Goal: Participate in discussion: Engage in conversation with other users on a specific topic

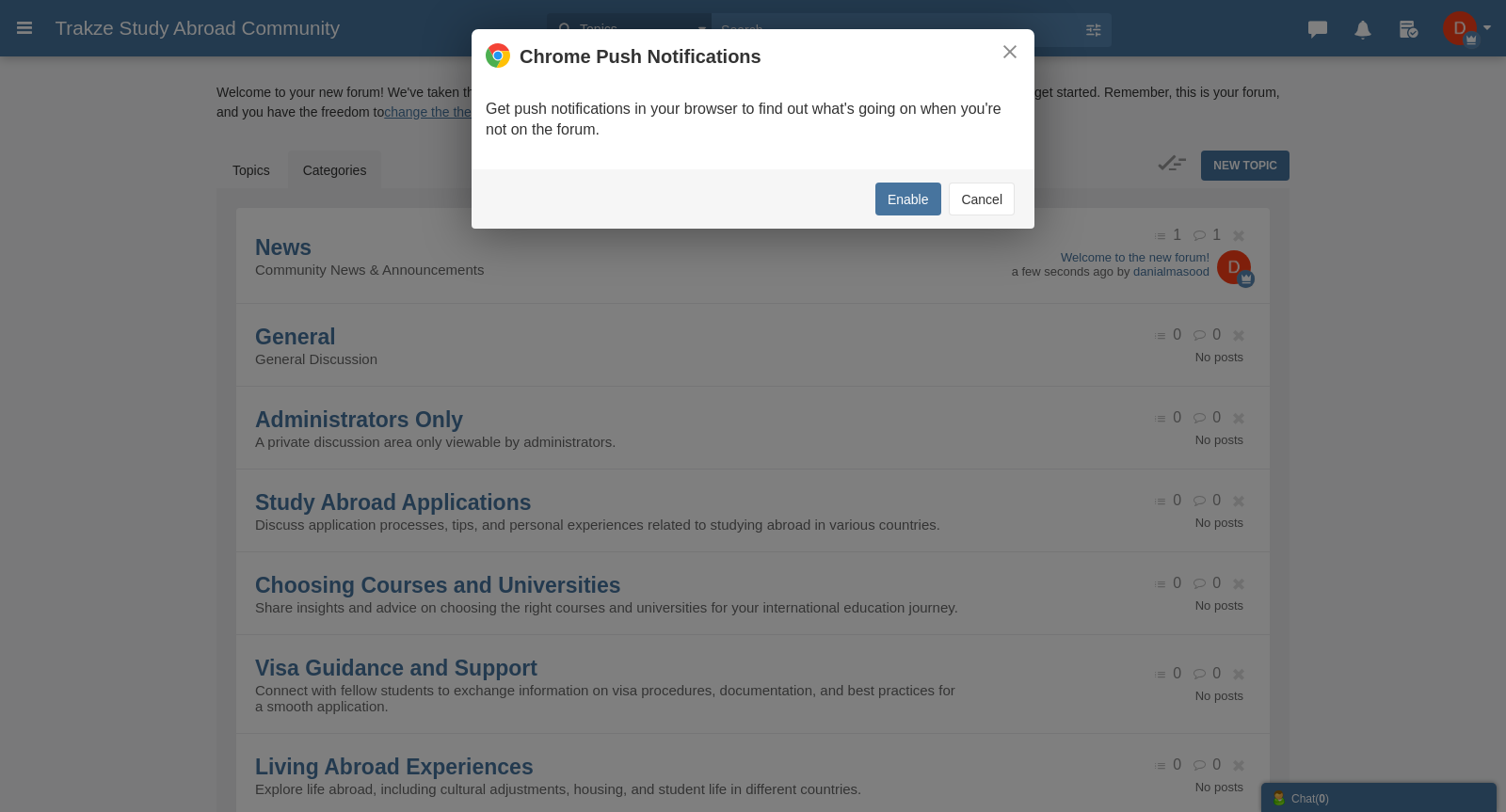
click at [963, 200] on button "Cancel" at bounding box center [981, 199] width 66 height 33
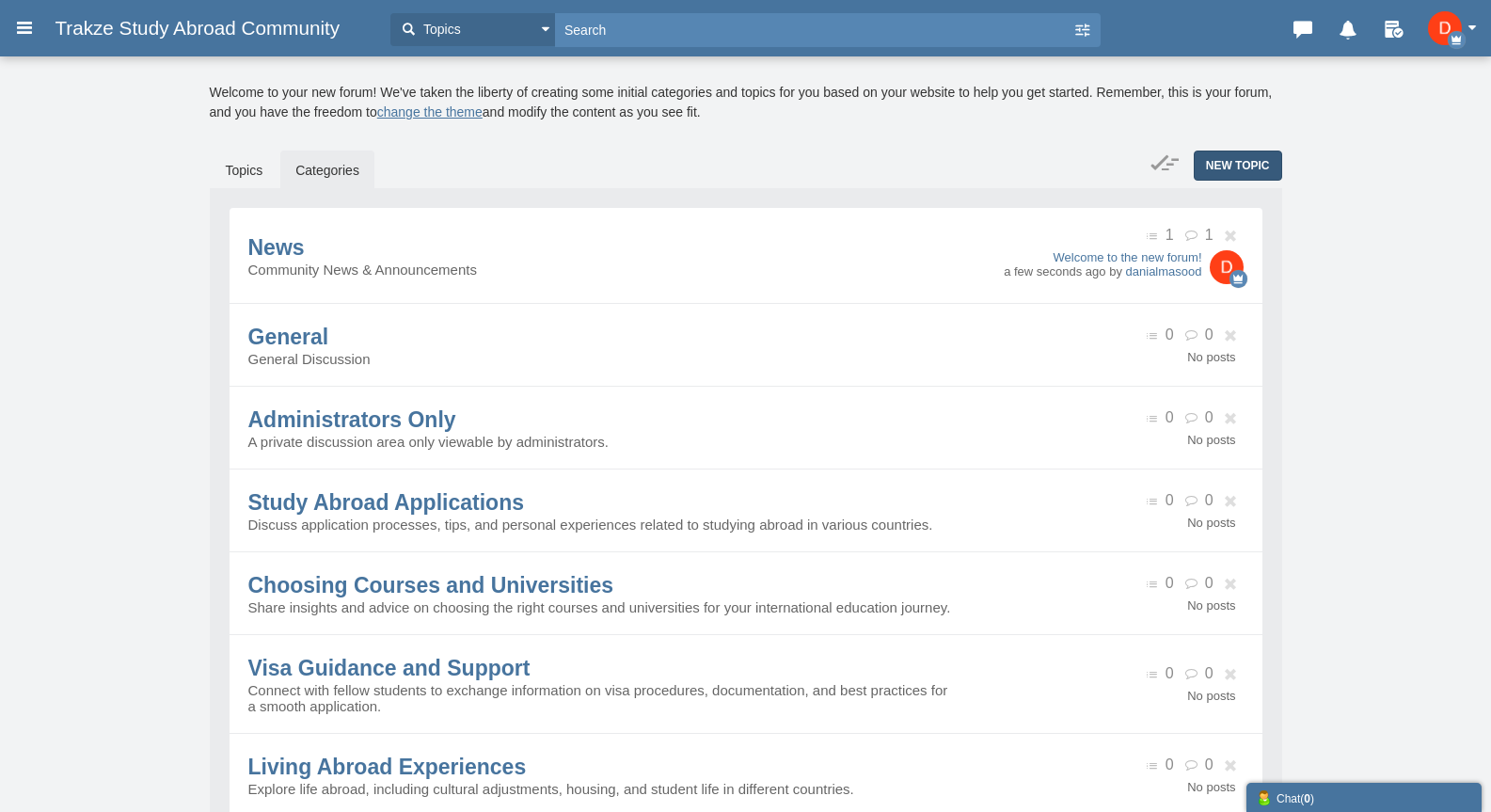
click at [1232, 165] on span "New Topic" at bounding box center [1238, 165] width 64 height 13
click at [243, 166] on link "Topics" at bounding box center [244, 170] width 68 height 39
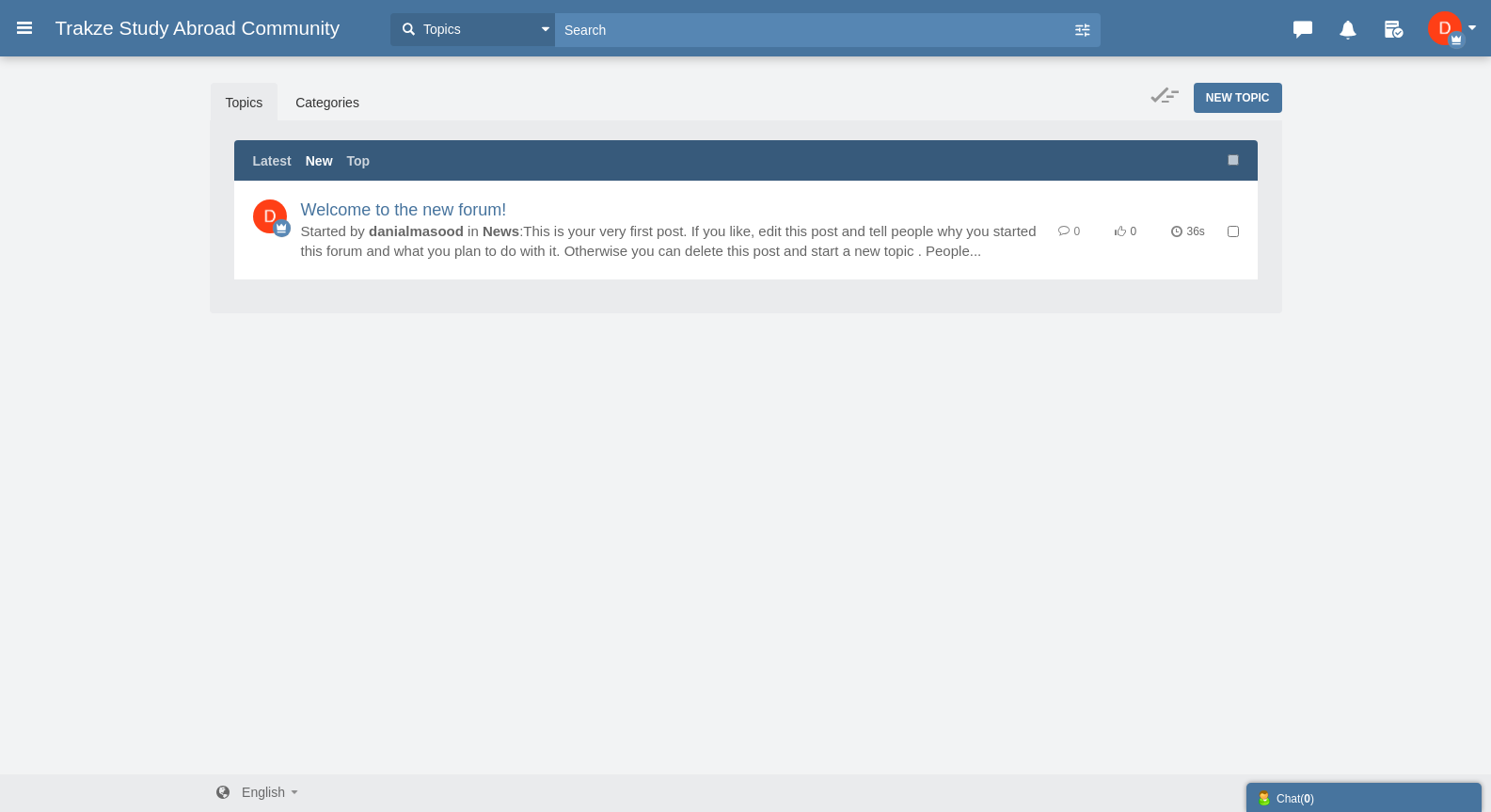
click at [12, 11] on div "Categories Members Calendar Trakze Study Abroad Community Topics Topics Members" at bounding box center [746, 28] width 1491 height 37
click at [22, 16] on icon at bounding box center [24, 27] width 21 height 34
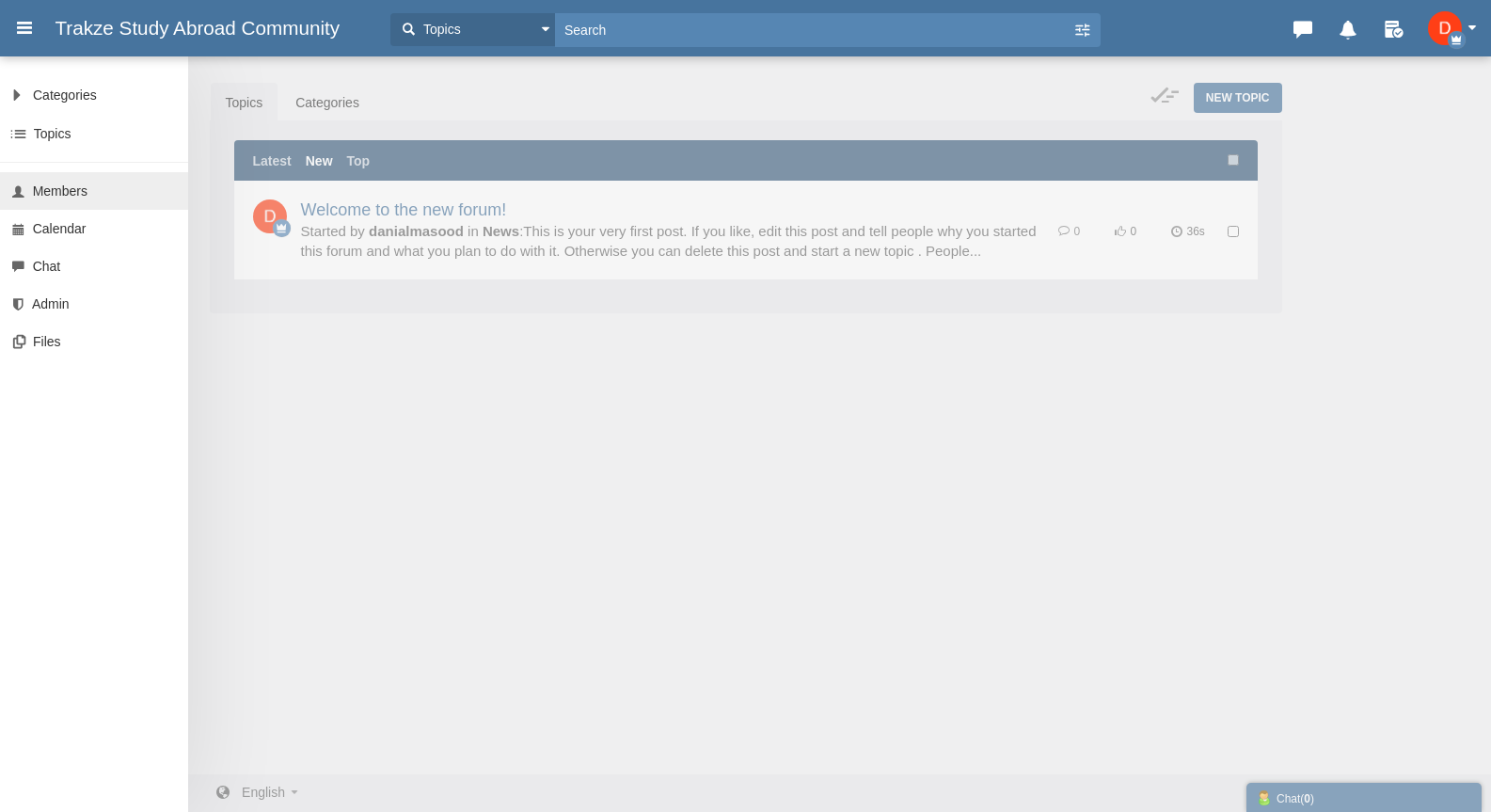
click at [76, 200] on link "Members" at bounding box center [94, 191] width 188 height 37
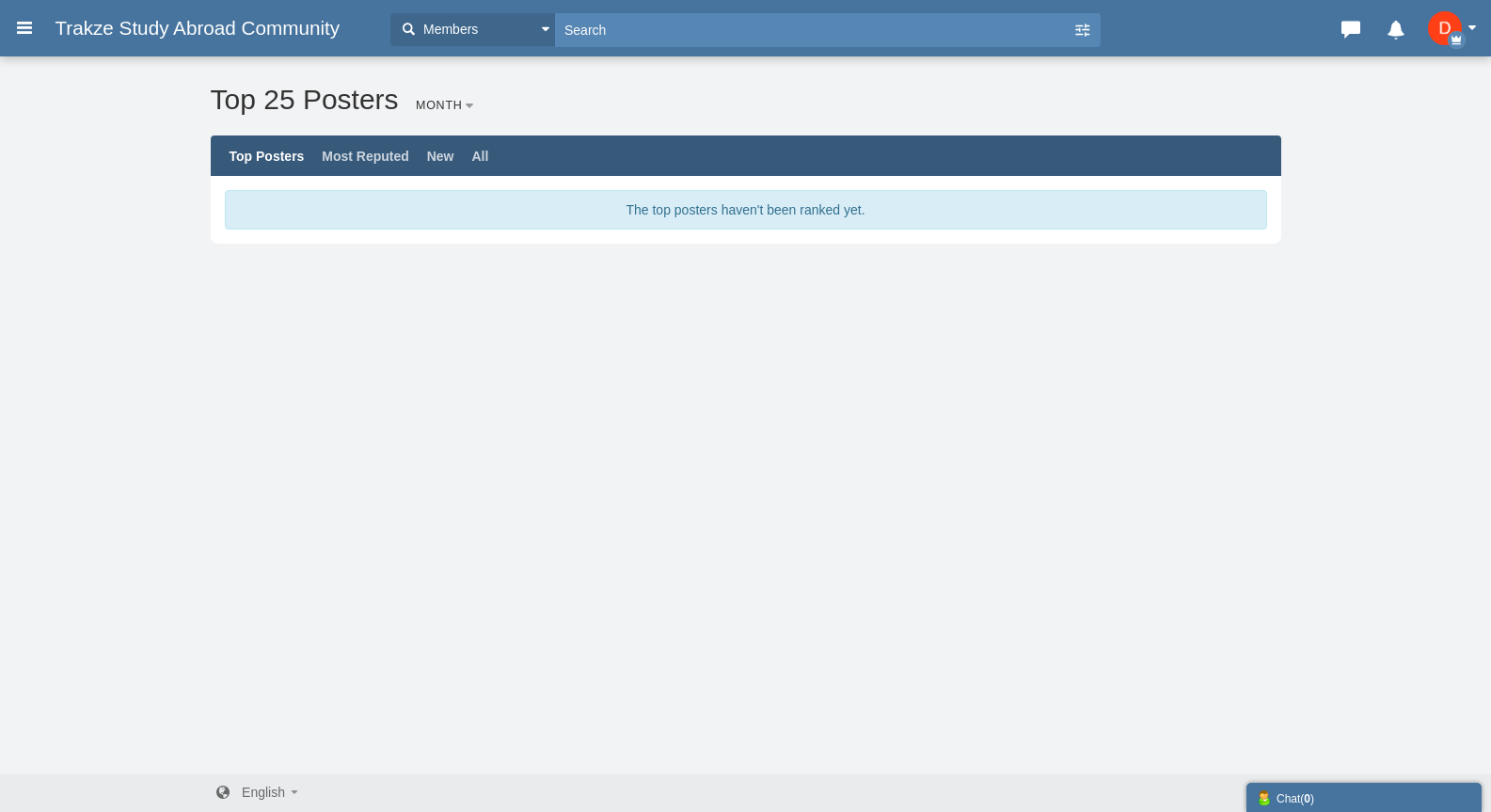
click at [35, 16] on h3 "Trakze Study Abroad Community" at bounding box center [207, 28] width 346 height 34
click at [36, 25] on h3 "Trakze Study Abroad Community" at bounding box center [207, 28] width 346 height 34
click at [14, 34] on icon at bounding box center [24, 27] width 21 height 34
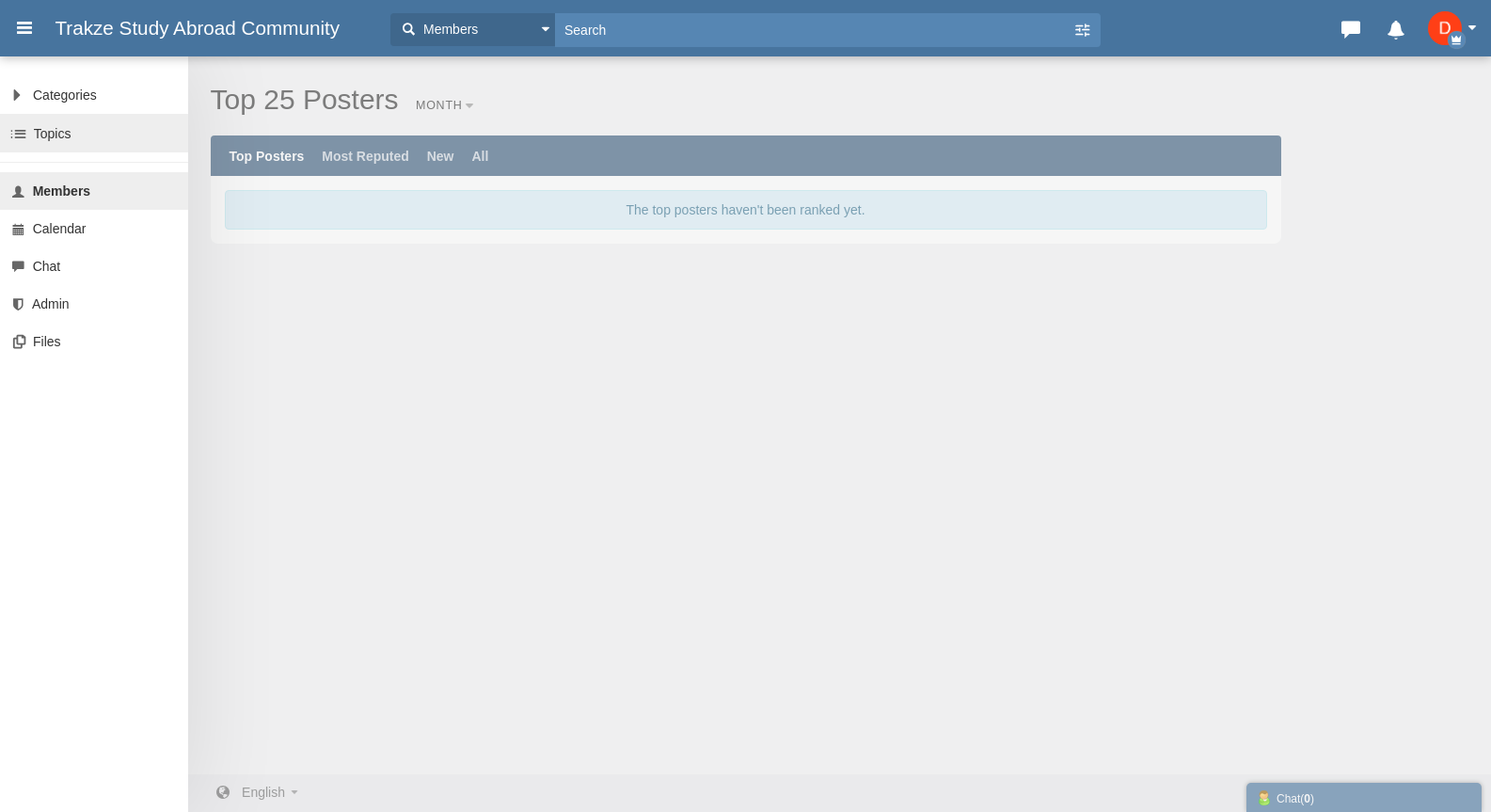
click at [96, 133] on link "Topics" at bounding box center [94, 132] width 188 height 38
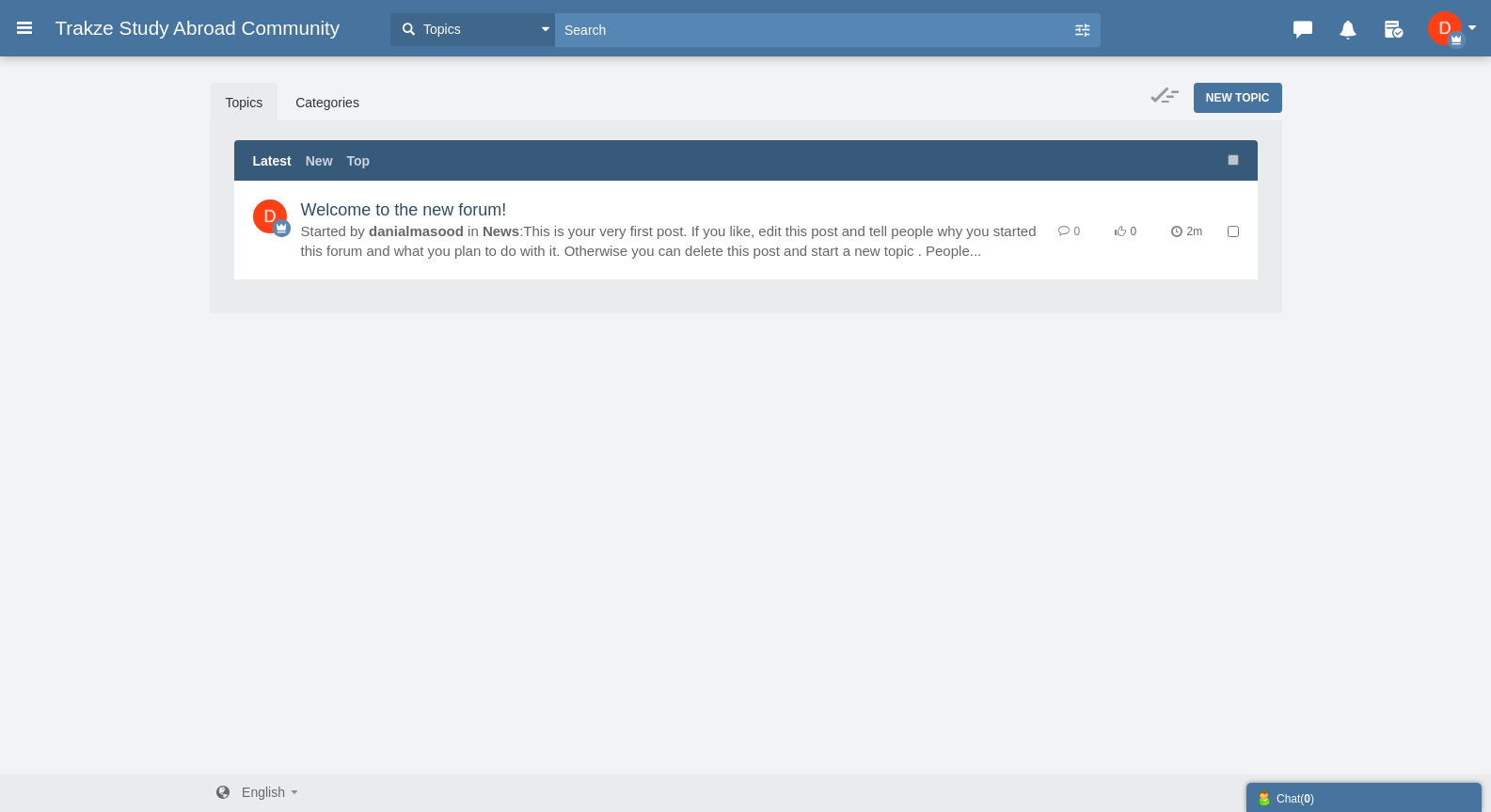
click at [442, 216] on link "Welcome to the new forum!" at bounding box center [404, 209] width 206 height 19
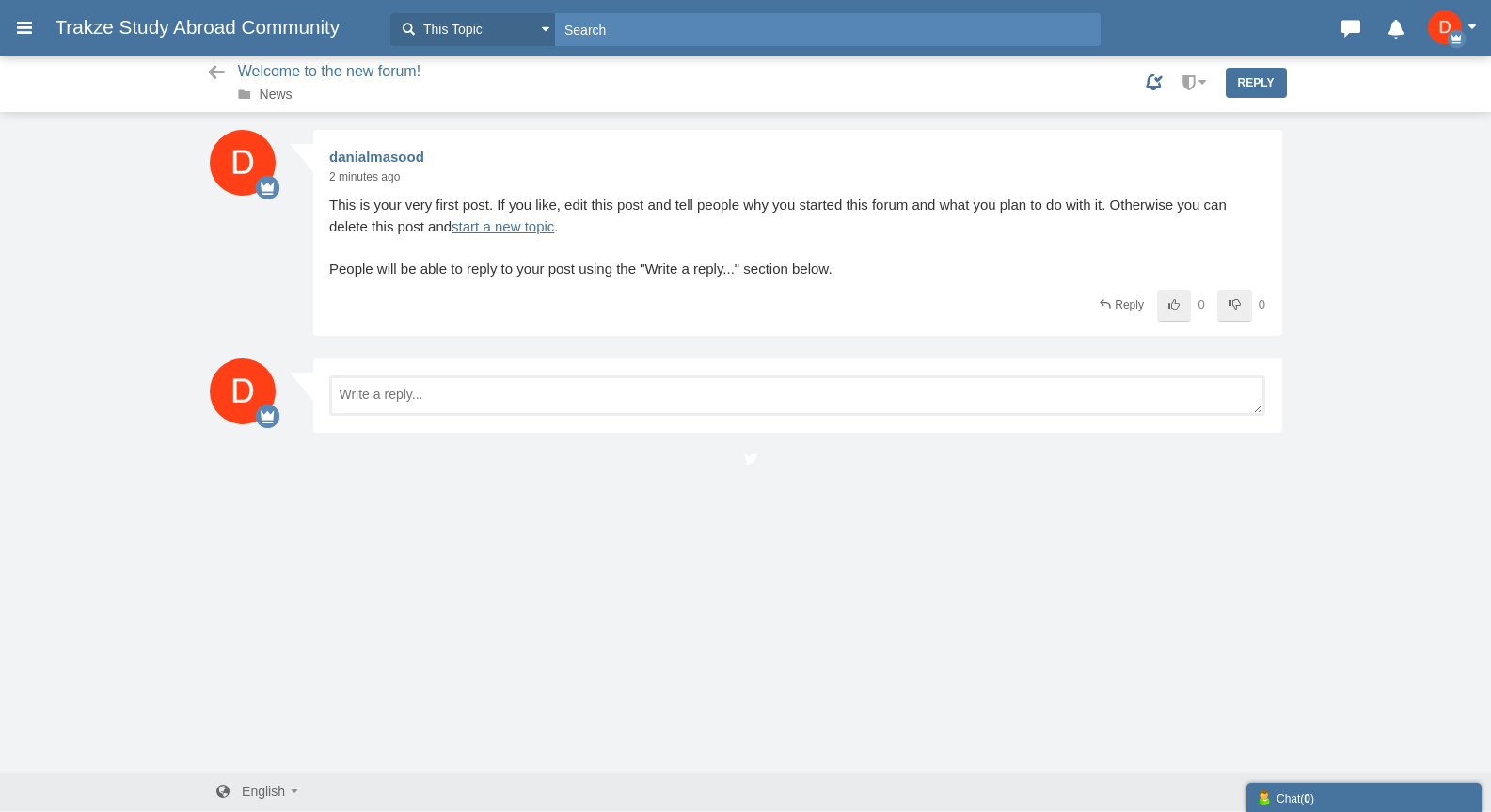
scroll to position [2, 0]
click at [1456, 19] on img "button" at bounding box center [1445, 27] width 34 height 34
